Goal: Information Seeking & Learning: Learn about a topic

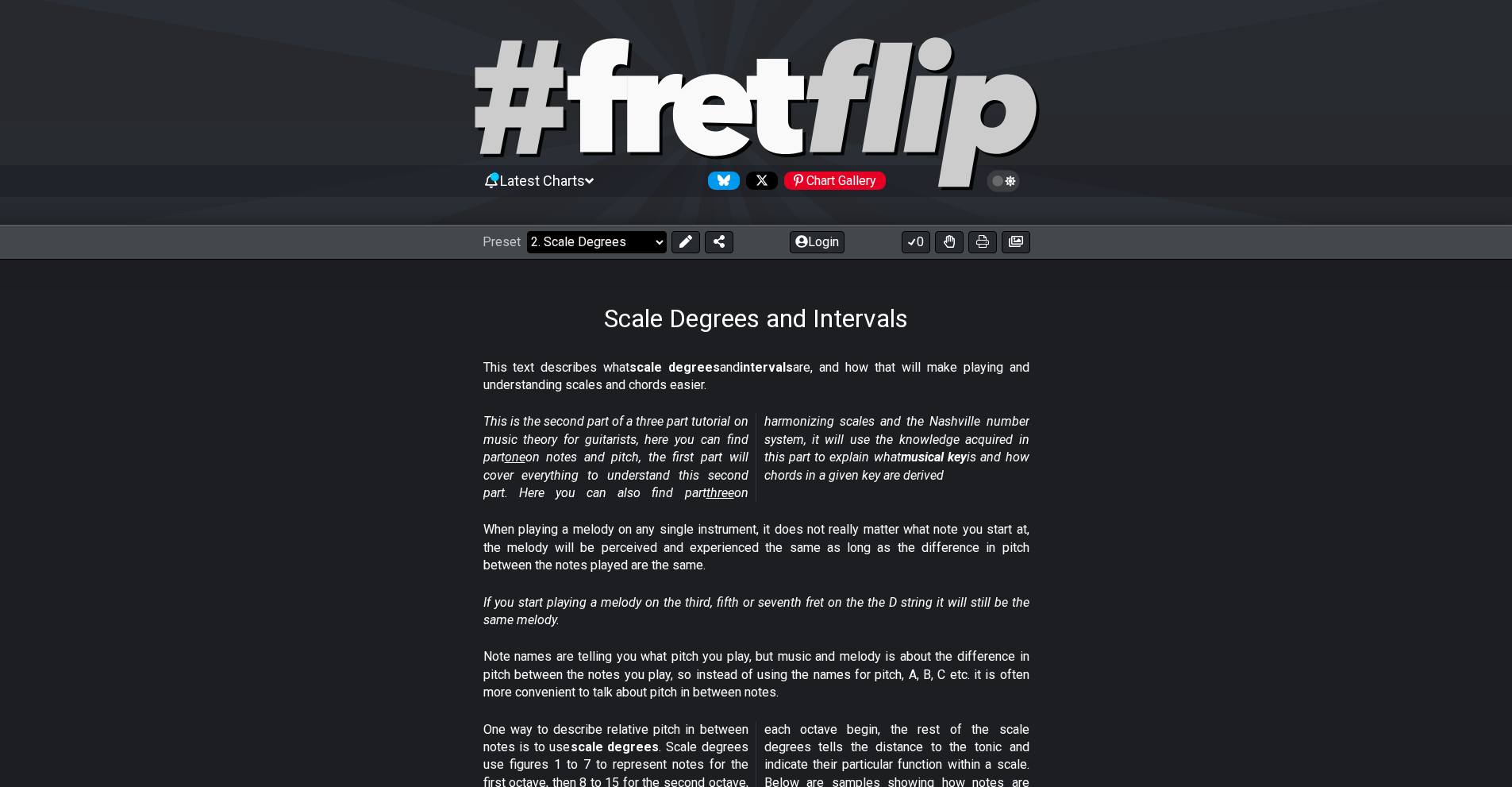
click at [561, 236] on select "Welcome to #fretflip! Initial Preset Custom Preset Minor Pentatonic Major Penta…" at bounding box center [597, 242] width 140 height 22
click at [527, 231] on select "Welcome to #fretflip! Initial Preset Custom Preset Minor Pentatonic Major Penta…" at bounding box center [597, 242] width 140 height 22
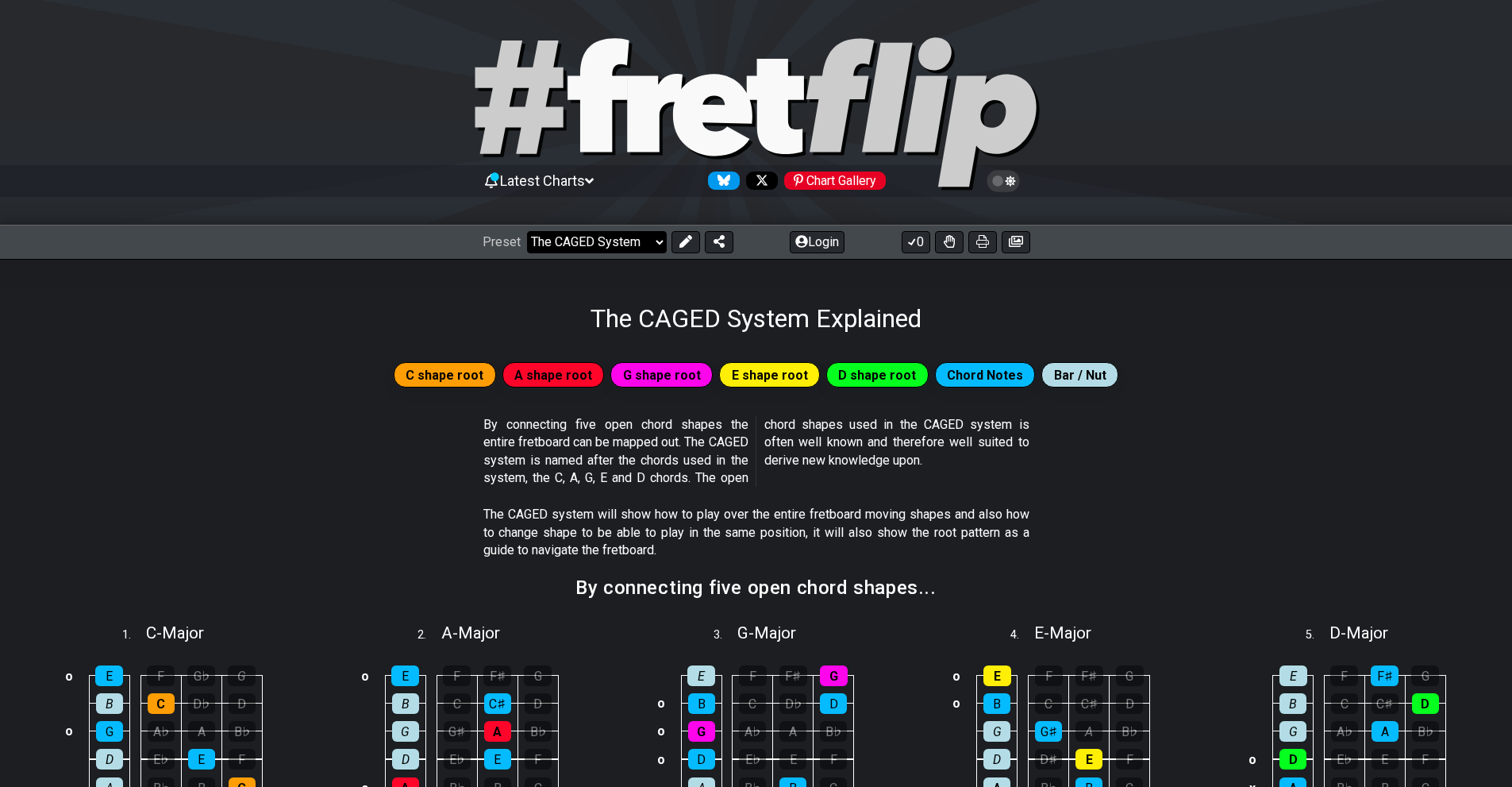
click at [636, 247] on select "Welcome to #fretflip! Initial Preset Custom Preset Minor Pentatonic Major Penta…" at bounding box center [597, 242] width 140 height 22
click at [527, 231] on select "Welcome to #fretflip! Initial Preset Custom Preset Minor Pentatonic Major Penta…" at bounding box center [597, 242] width 140 height 22
select select "/beginner-guitar"
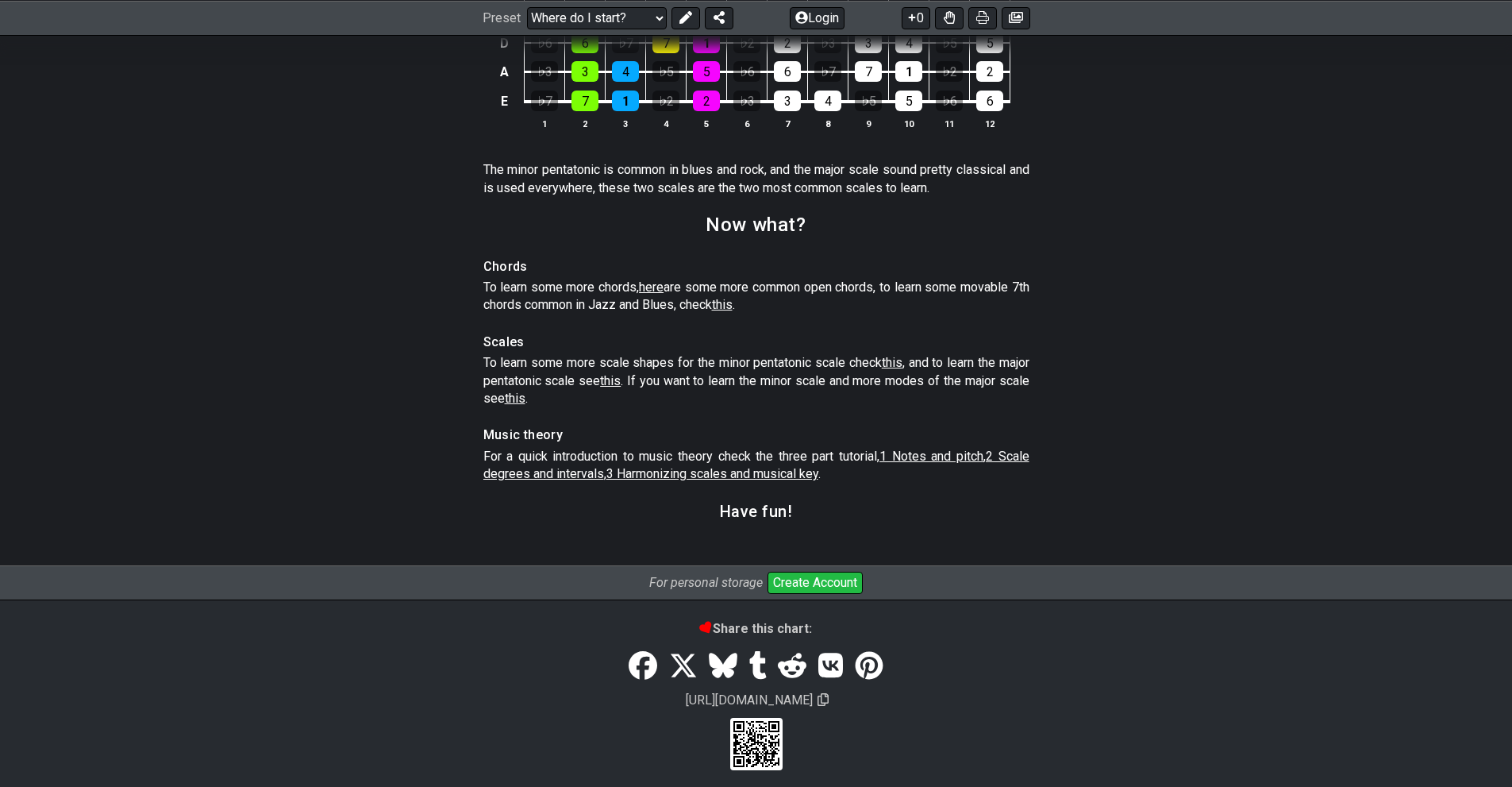
scroll to position [2263, 0]
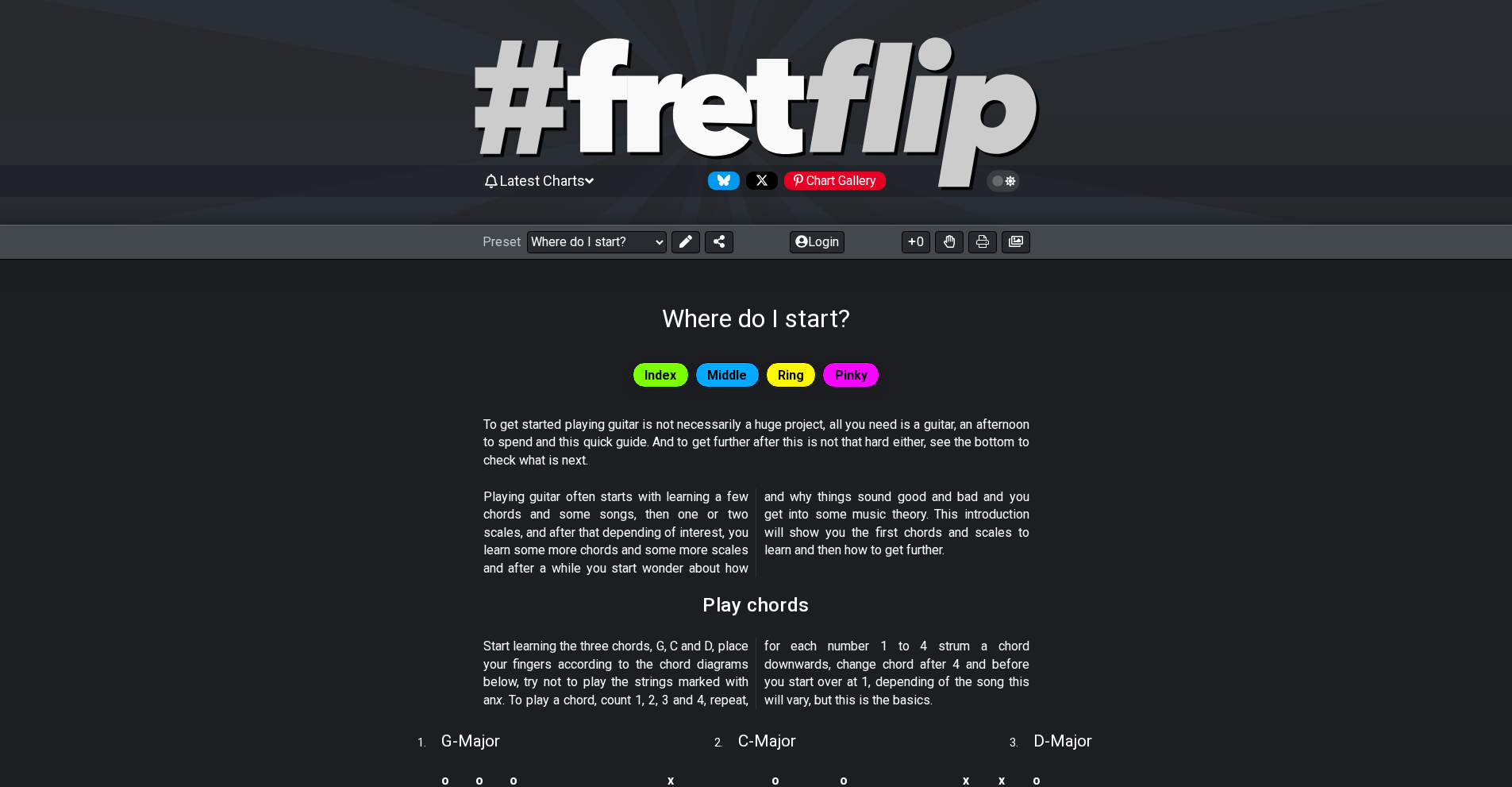
scroll to position [2256, 0]
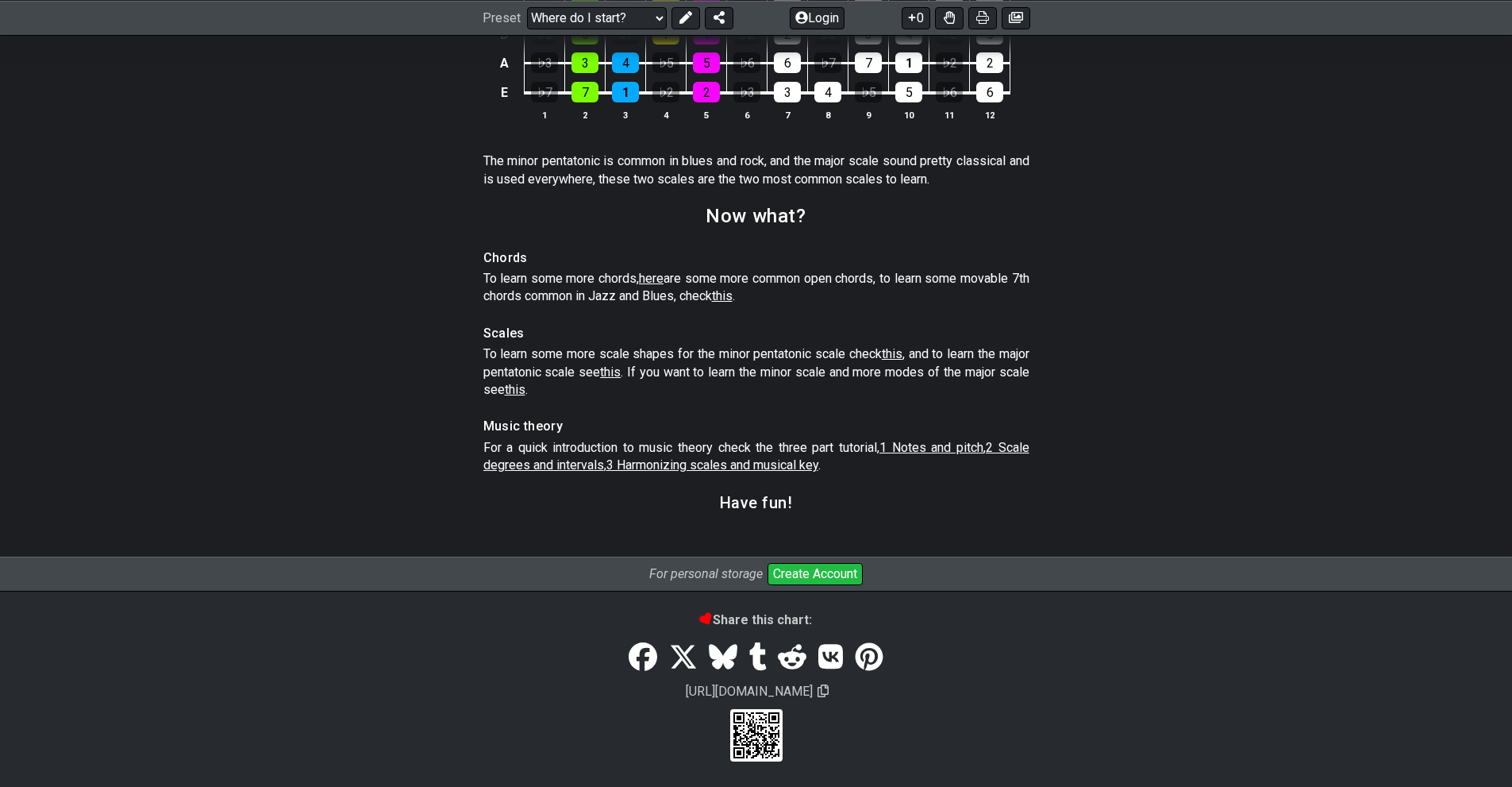
click at [621, 378] on span "this" at bounding box center [610, 372] width 20 height 16
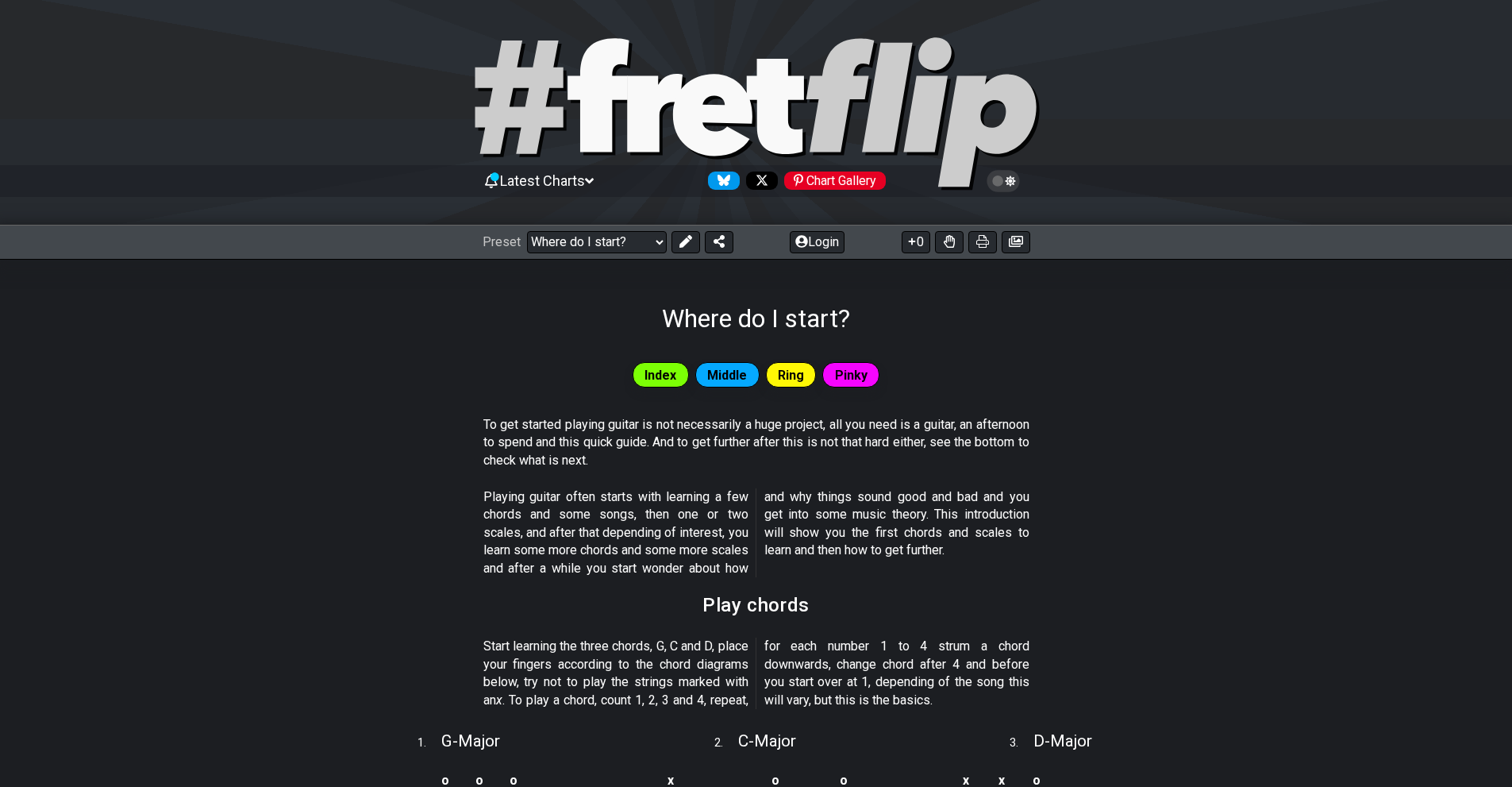
select select "/major-pentatonic"
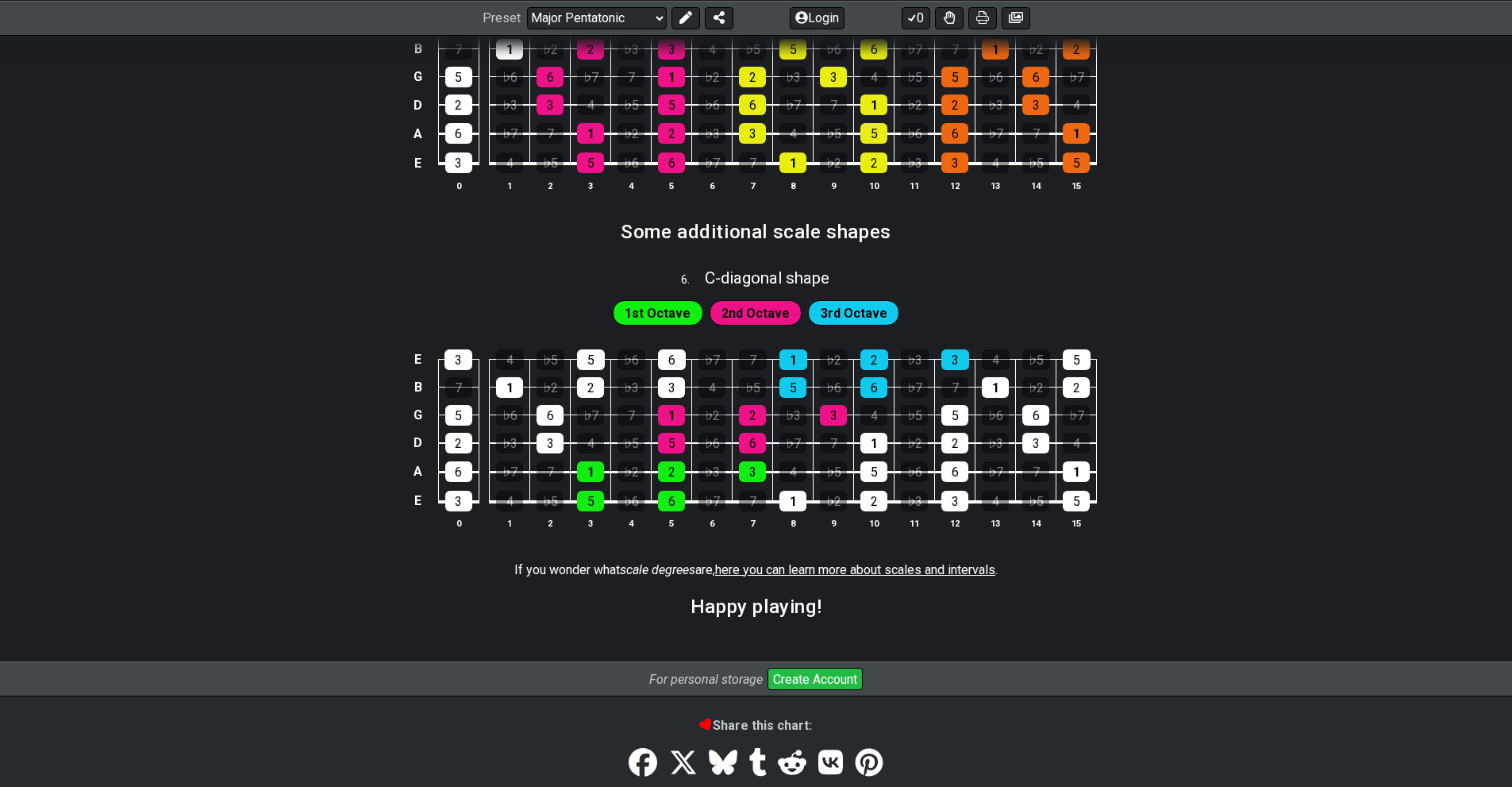
scroll to position [2037, 0]
